Goal: Check status: Check status

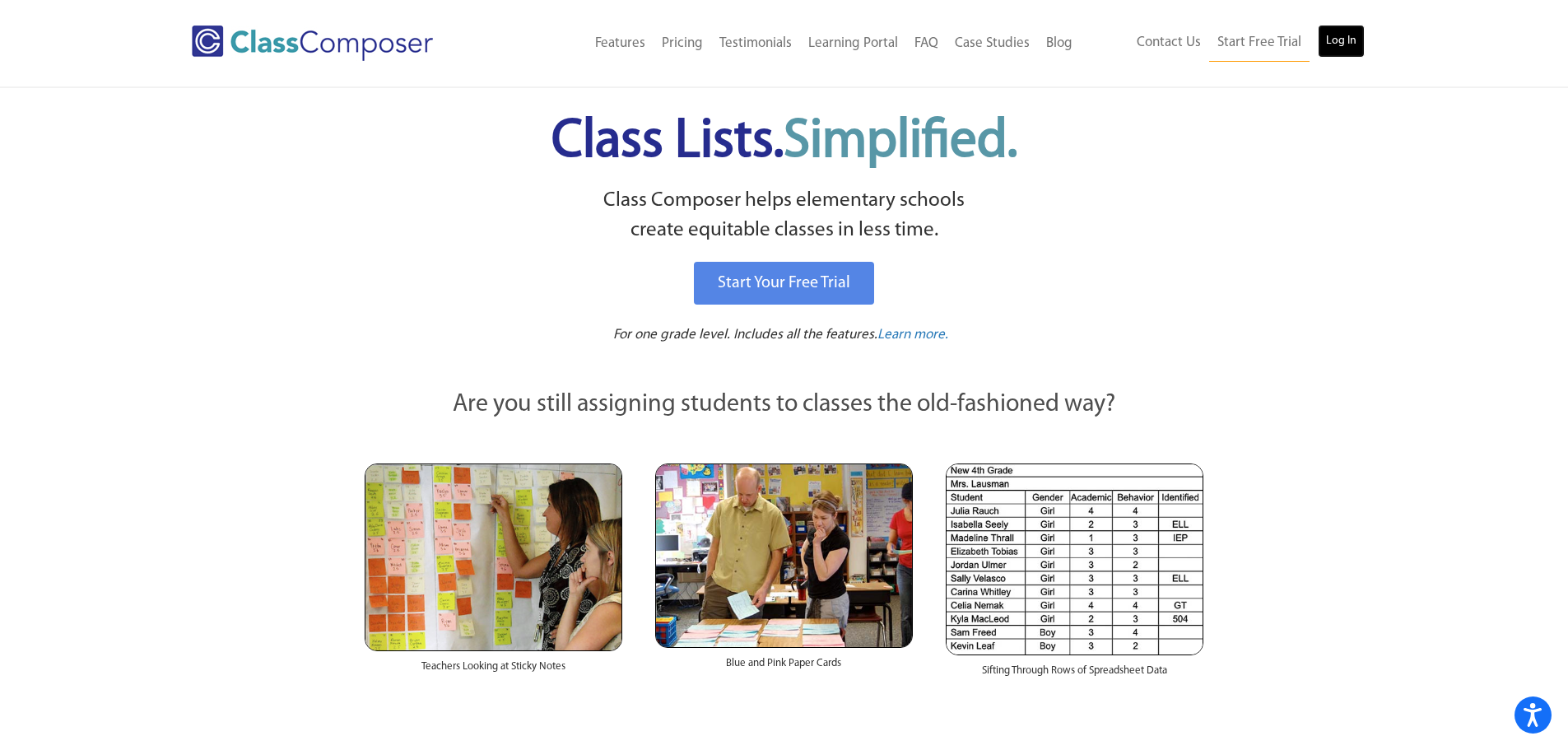
click at [1326, 40] on link "Log In" at bounding box center [1341, 41] width 47 height 33
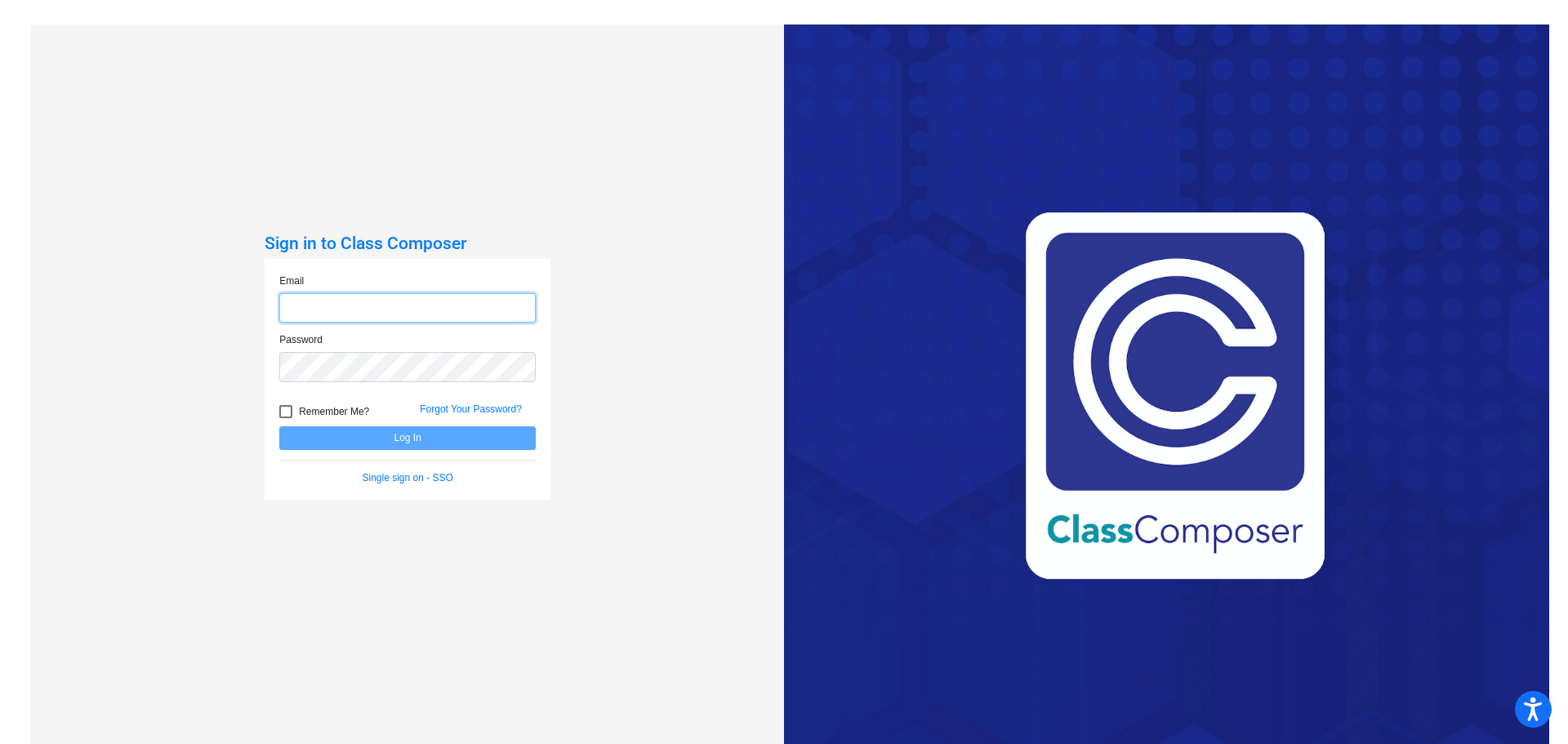
type input "kfliflet@ceres.k12.ca.us"
click at [426, 437] on button "Log In" at bounding box center [407, 438] width 256 height 23
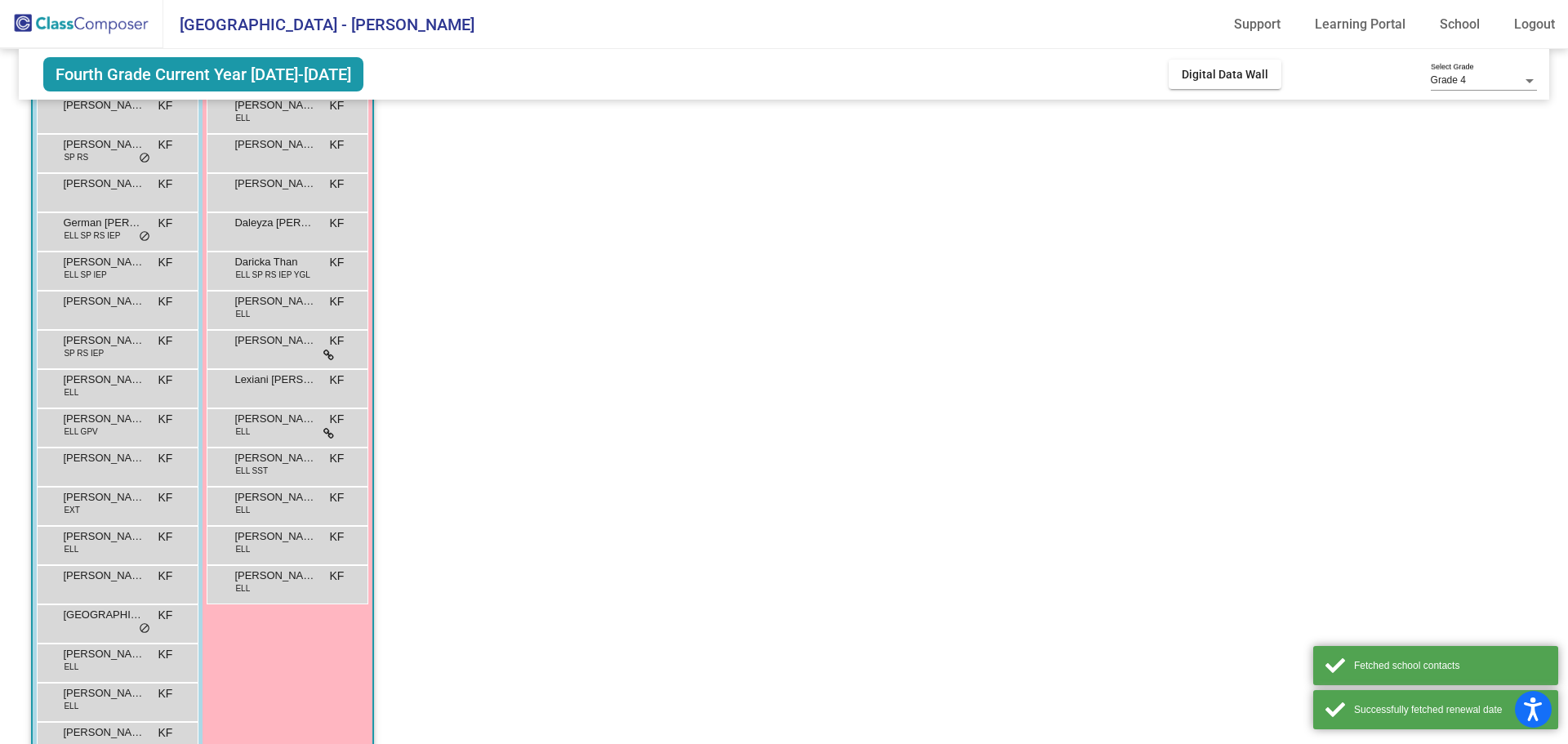
scroll to position [288, 0]
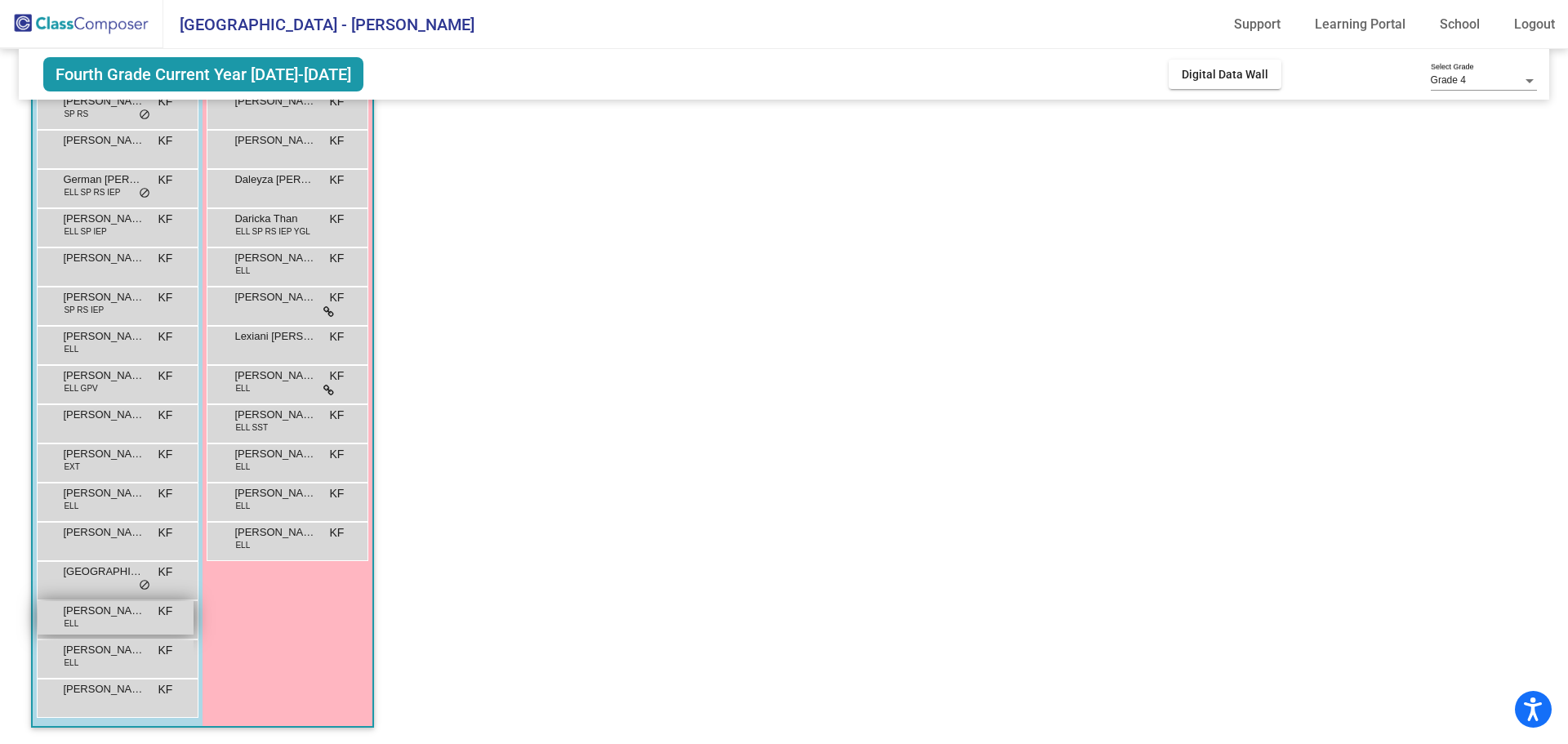
click at [118, 621] on div "Sebastian Nevarez ELL KF lock do_not_disturb_alt" at bounding box center [116, 618] width 156 height 33
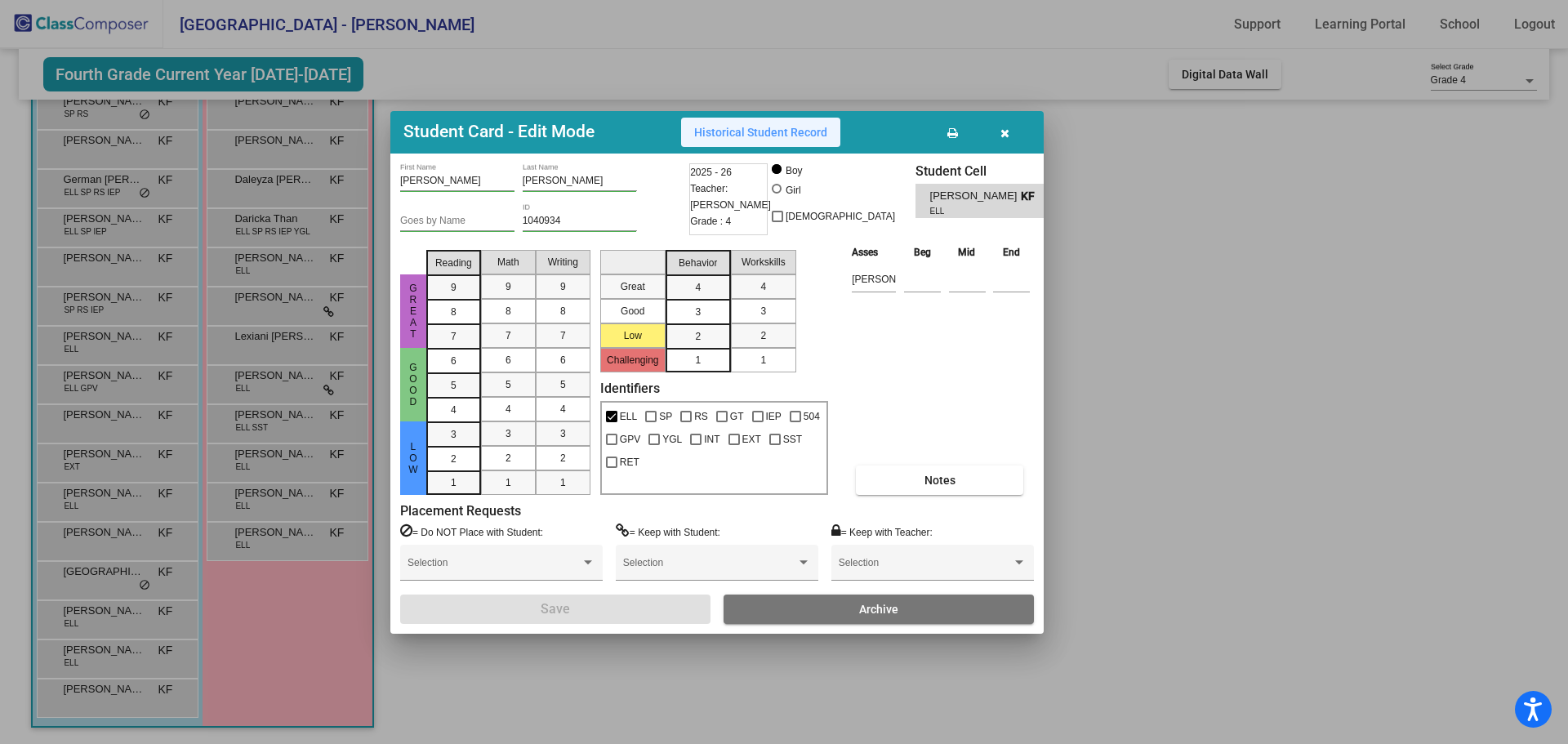
click at [778, 132] on span "Historical Student Record" at bounding box center [760, 132] width 133 height 13
click at [885, 432] on div "Asses Beg Mid End ORR Notes" at bounding box center [941, 369] width 186 height 252
click at [1055, 406] on div at bounding box center [784, 372] width 1568 height 744
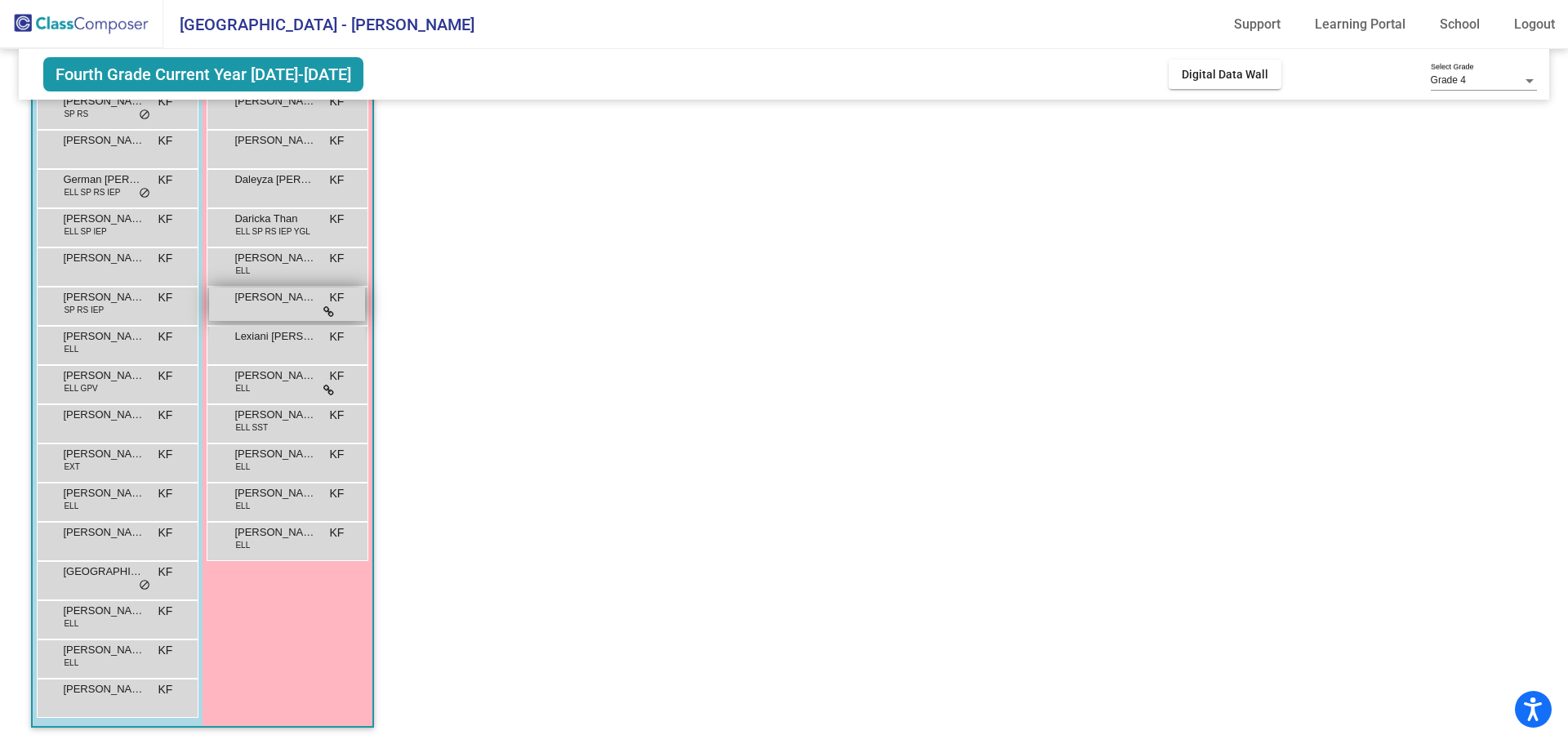
click at [293, 306] on div "Lexi Pedroza KF lock do_not_disturb_alt" at bounding box center [287, 303] width 156 height 33
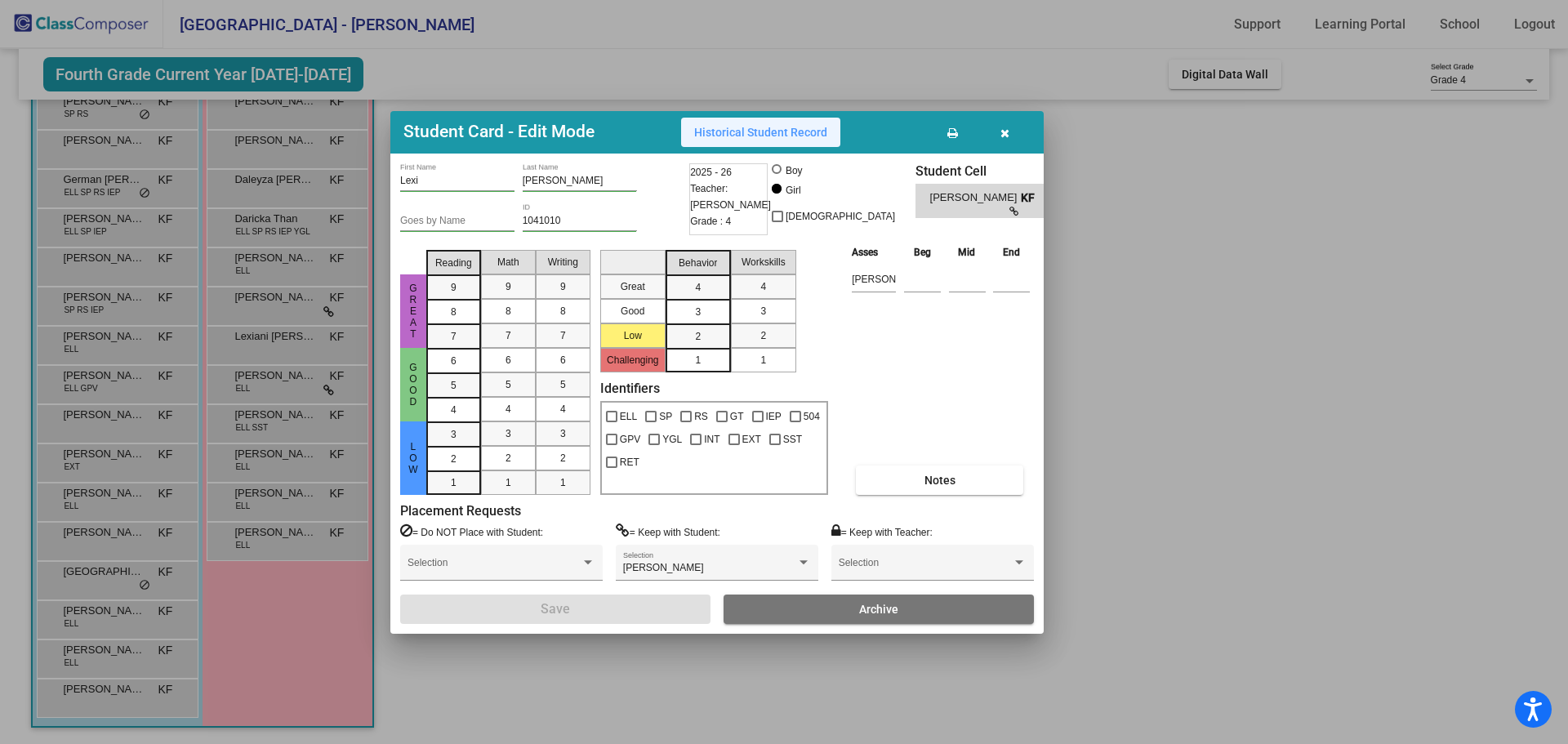
click at [774, 136] on span "Historical Student Record" at bounding box center [760, 132] width 133 height 13
click at [1292, 309] on div at bounding box center [784, 372] width 1568 height 744
